Goal: Learn about a topic

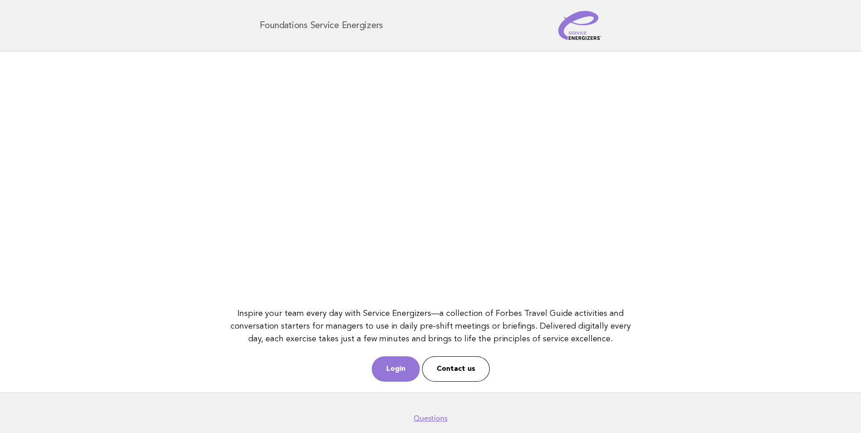
scroll to position [40, 0]
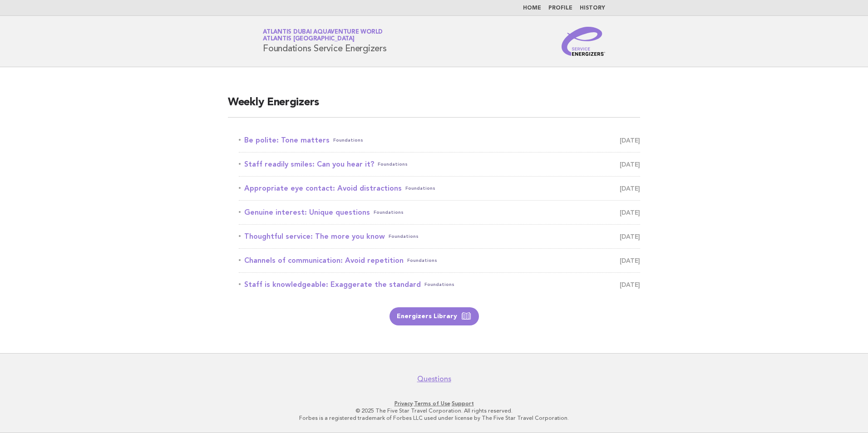
click at [799, 226] on main "Weekly Energizers Be polite: Tone matters Foundations September 20 Staff readil…" at bounding box center [434, 210] width 868 height 286
click at [726, 186] on main "Weekly Energizers Be polite: Tone matters Foundations September 20 Staff readil…" at bounding box center [434, 210] width 868 height 286
click at [286, 136] on link "Be polite: Tone matters Foundations September 20" at bounding box center [439, 140] width 401 height 13
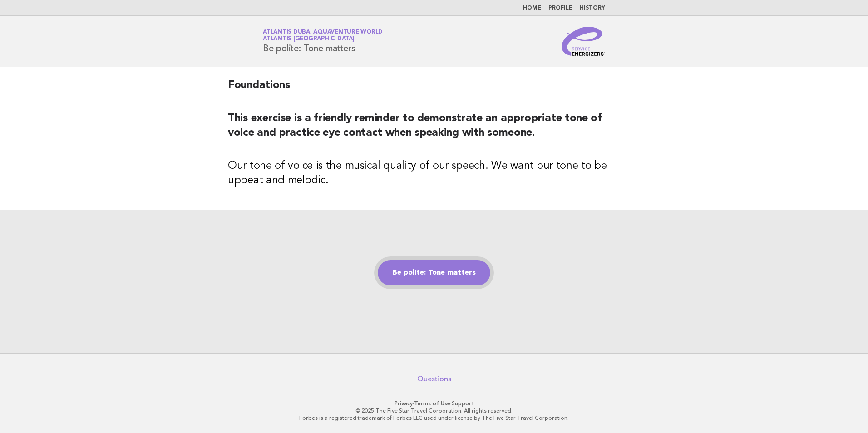
click at [422, 277] on link "Be polite: Tone matters" at bounding box center [434, 272] width 113 height 25
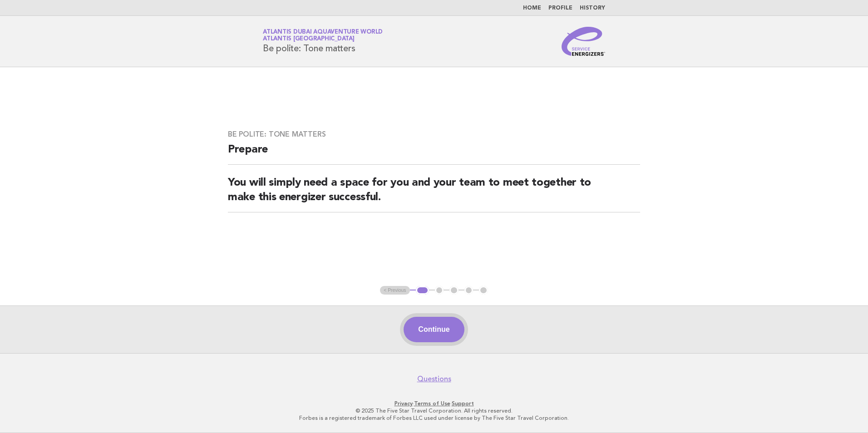
click at [427, 329] on button "Continue" at bounding box center [433, 329] width 60 height 25
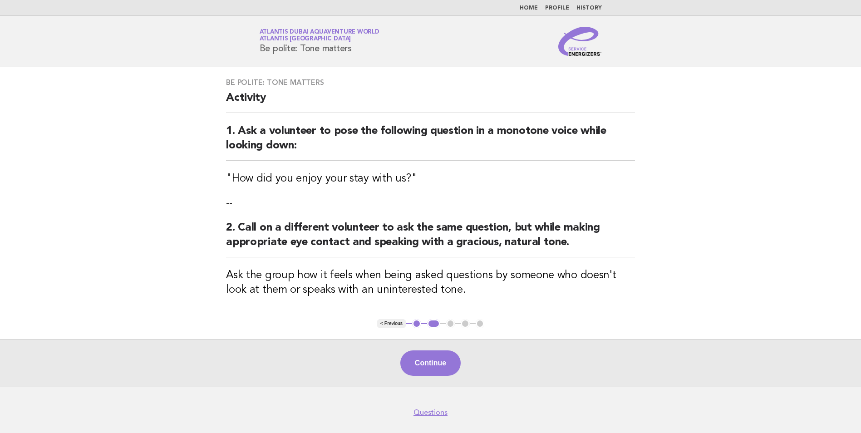
scroll to position [33, 0]
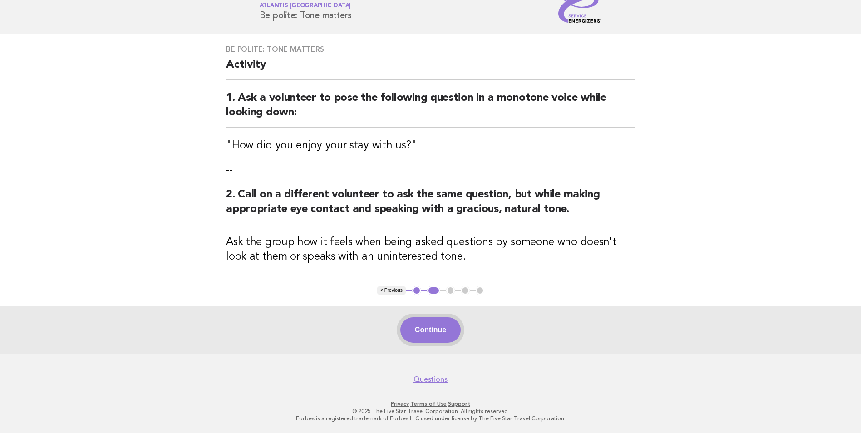
click at [444, 327] on button "Continue" at bounding box center [430, 329] width 60 height 25
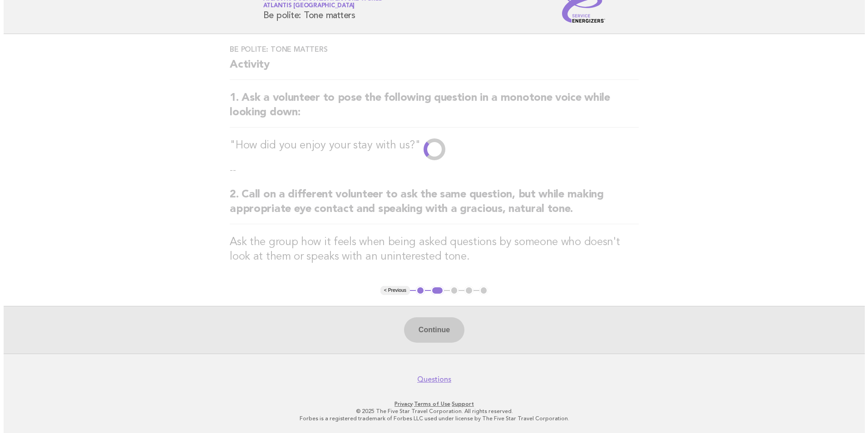
scroll to position [0, 0]
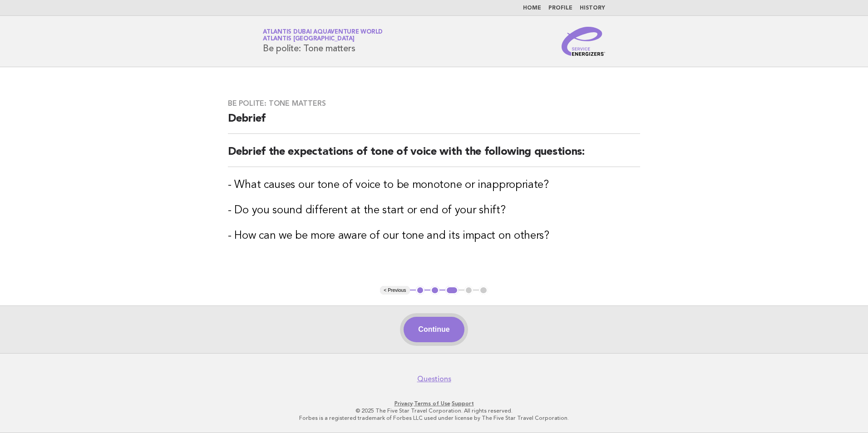
click at [453, 325] on button "Continue" at bounding box center [433, 329] width 60 height 25
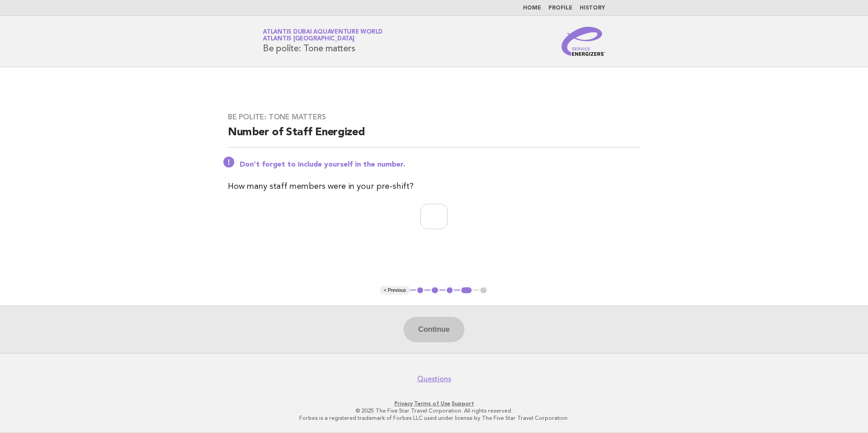
click at [655, 149] on main "Be polite: Tone matters Number of Staff Energized Don't forget to include yours…" at bounding box center [434, 210] width 868 height 286
click at [528, 3] on nav "Home Profile History" at bounding box center [434, 8] width 868 height 16
click at [532, 9] on link "Home" at bounding box center [532, 7] width 18 height 5
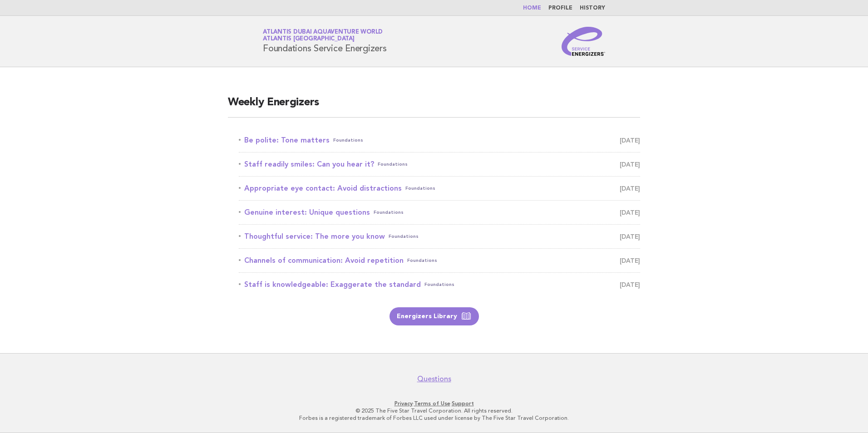
click at [107, 218] on main "Weekly Energizers Be polite: Tone matters Foundations [DATE] Staff readily smil…" at bounding box center [434, 210] width 868 height 286
